Goal: Feedback & Contribution: Leave review/rating

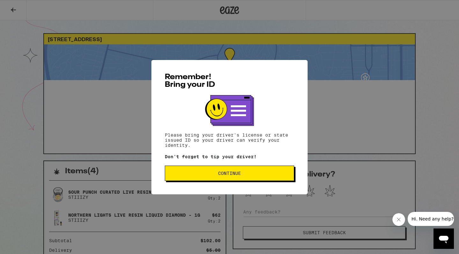
click at [255, 185] on div "Remember! Bring your ID Please bring your driver's license or state issued ID s…" at bounding box center [230, 127] width 156 height 134
click at [258, 178] on button "Continue" at bounding box center [230, 173] width 130 height 15
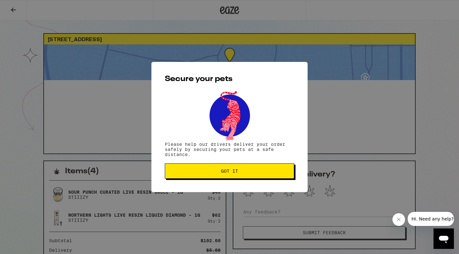
click at [258, 178] on button "Got it" at bounding box center [230, 170] width 130 height 15
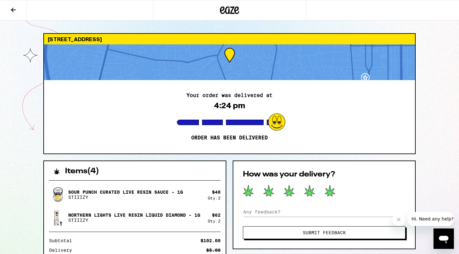
click at [330, 191] on icon at bounding box center [330, 190] width 10 height 11
click at [310, 206] on div "How was your delivery? Submit Feedback" at bounding box center [324, 204] width 183 height 89
click at [304, 209] on input at bounding box center [324, 212] width 163 height 10
type input "nicest driver"
click at [346, 231] on span "Submit Feedback" at bounding box center [324, 232] width 111 height 4
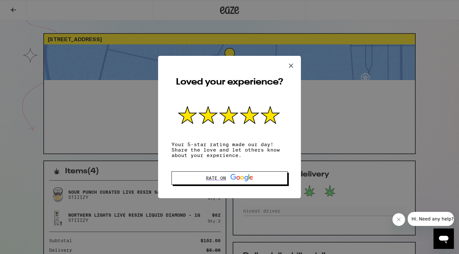
click at [291, 64] on icon at bounding box center [291, 65] width 4 height 4
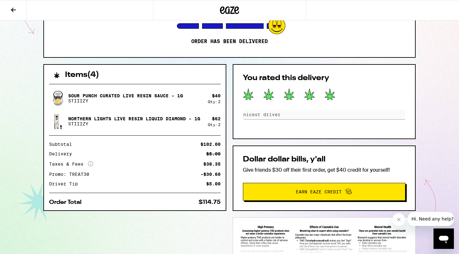
scroll to position [98, 0]
